Goal: Check status

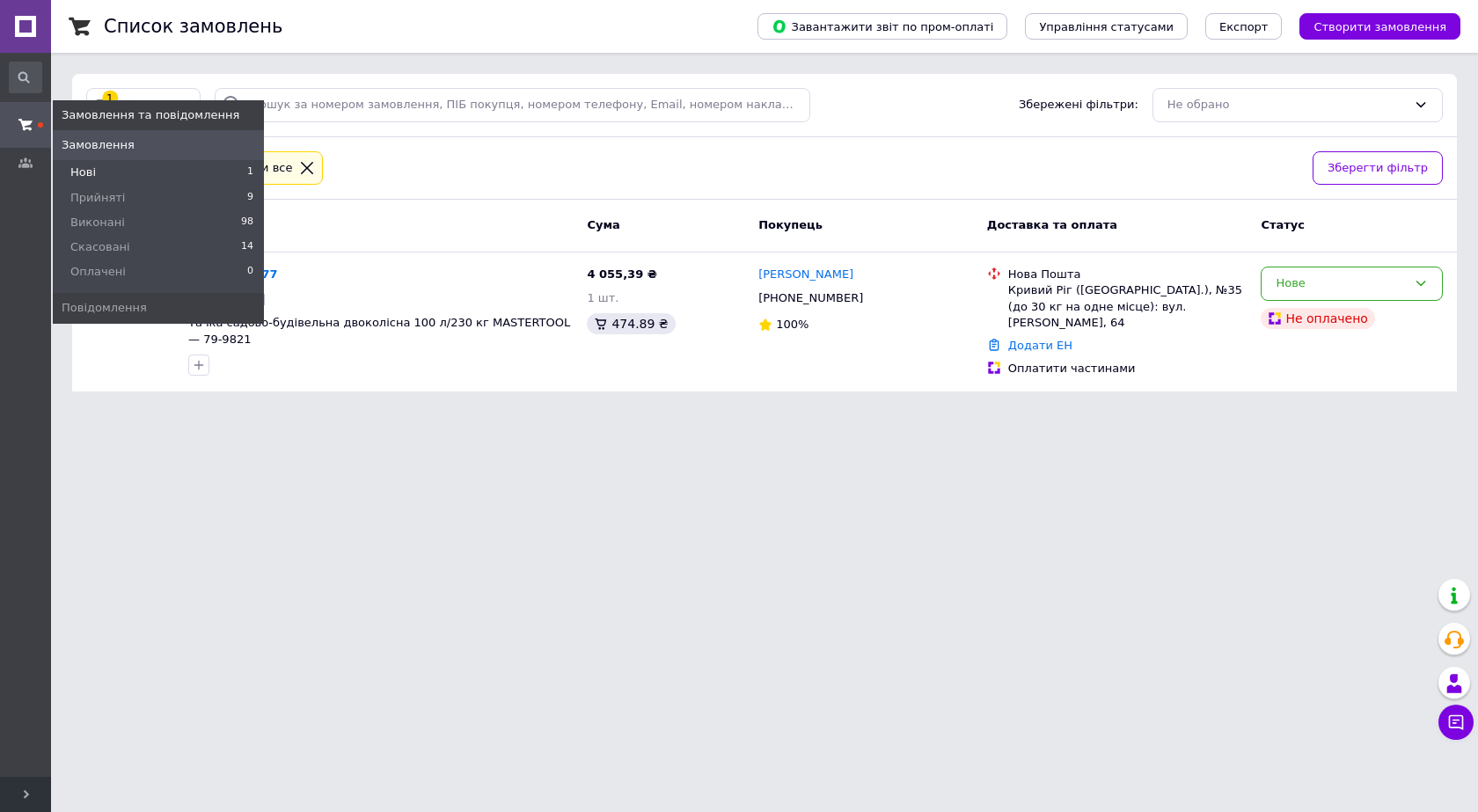
click at [119, 166] on li "Нові 1" at bounding box center [159, 173] width 211 height 25
click at [109, 247] on span "Скасовані" at bounding box center [100, 247] width 60 height 16
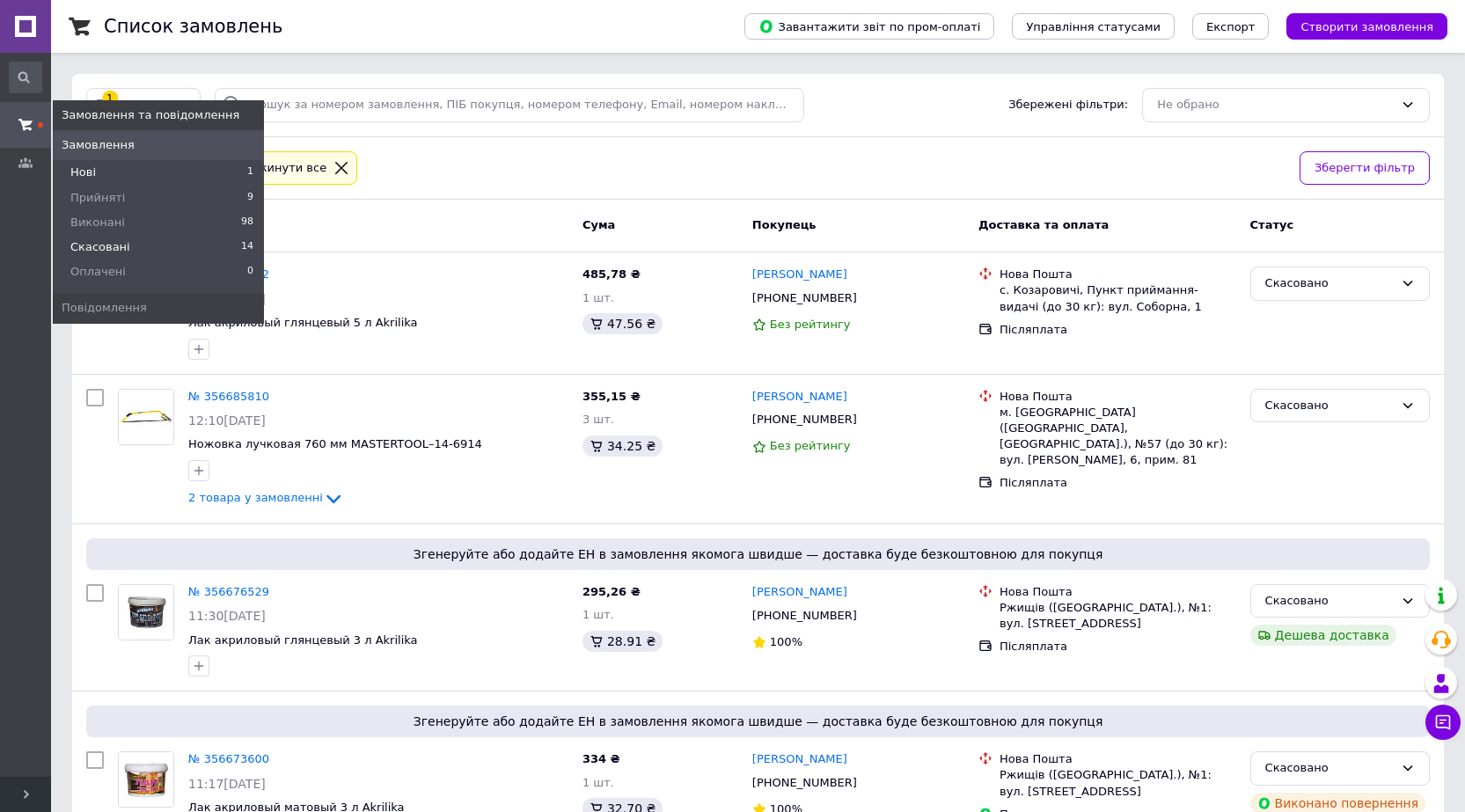
click at [87, 167] on span "Нові" at bounding box center [82, 173] width 26 height 16
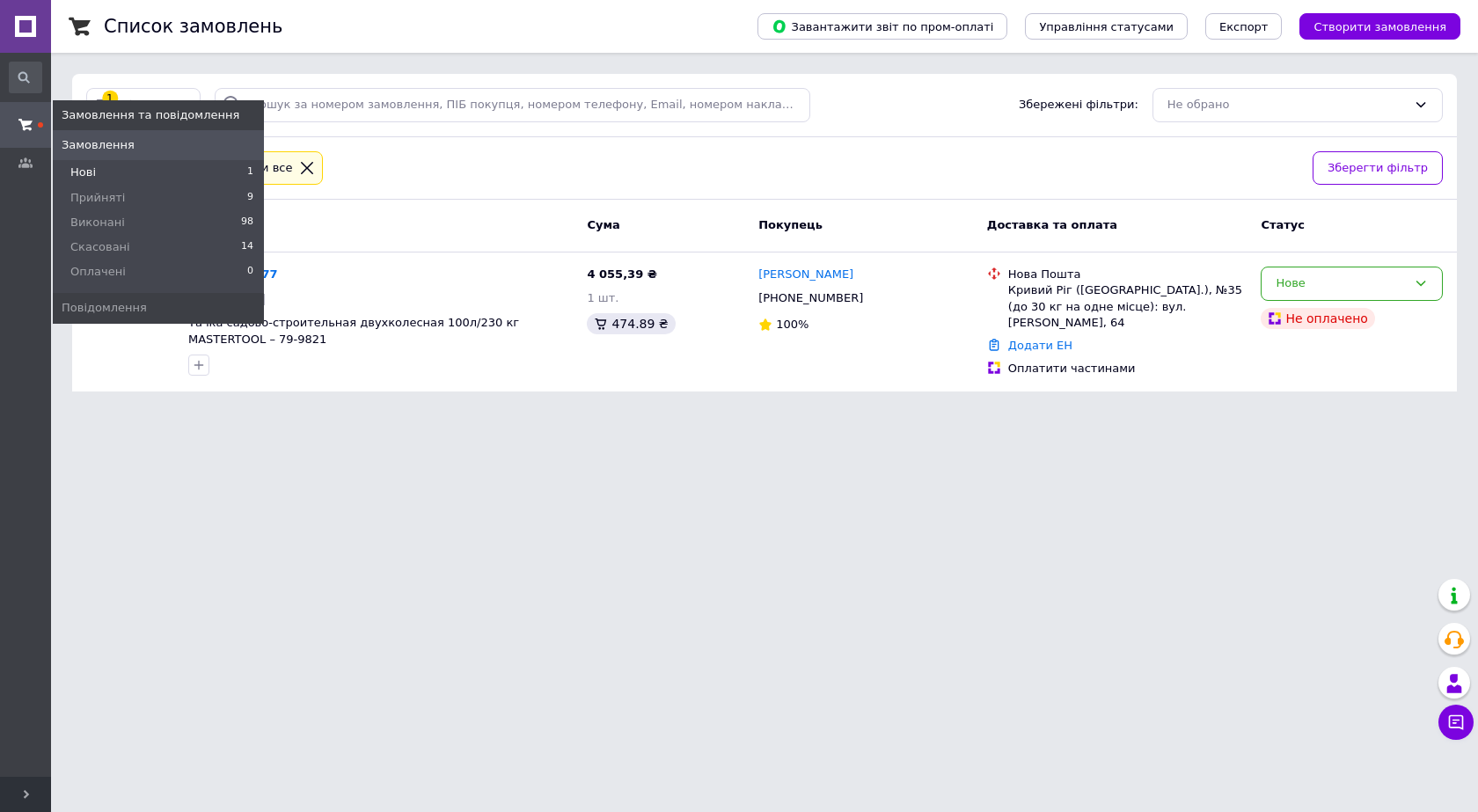
click at [108, 166] on li "Нові 1" at bounding box center [159, 173] width 211 height 25
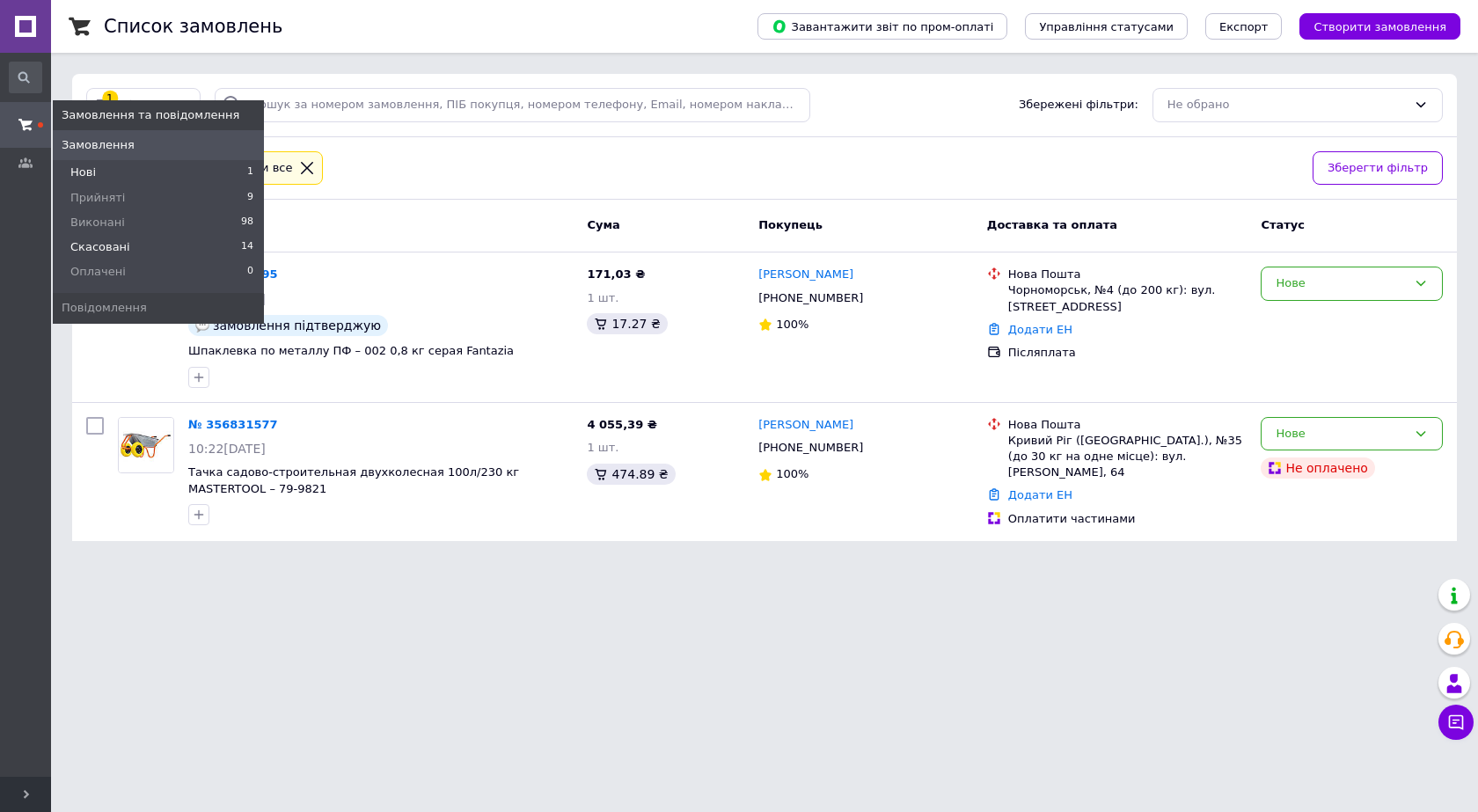
click at [122, 249] on li "Скасовані 14" at bounding box center [159, 247] width 211 height 25
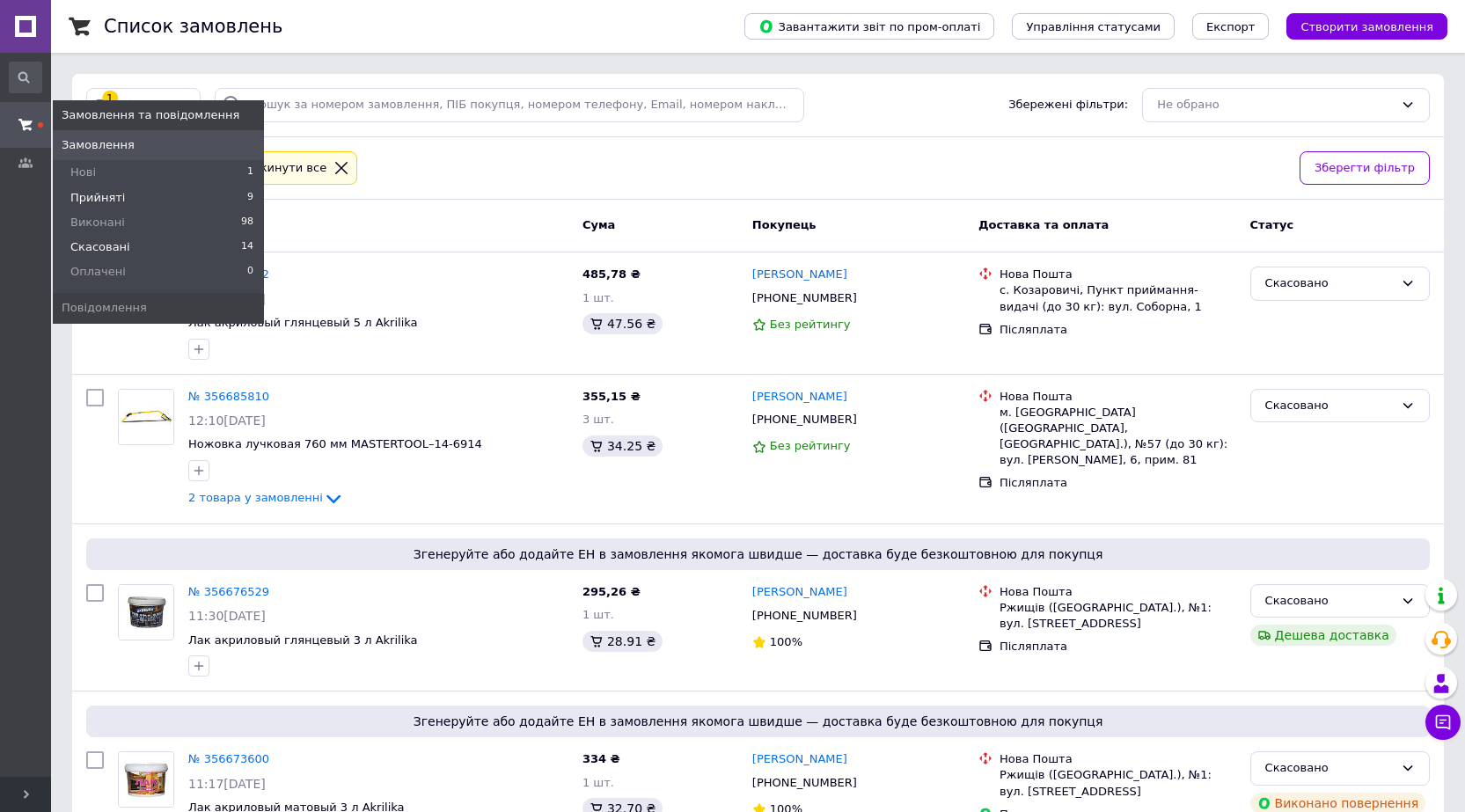
click at [82, 197] on span "Прийняті" at bounding box center [97, 198] width 55 height 16
